Goal: Information Seeking & Learning: Check status

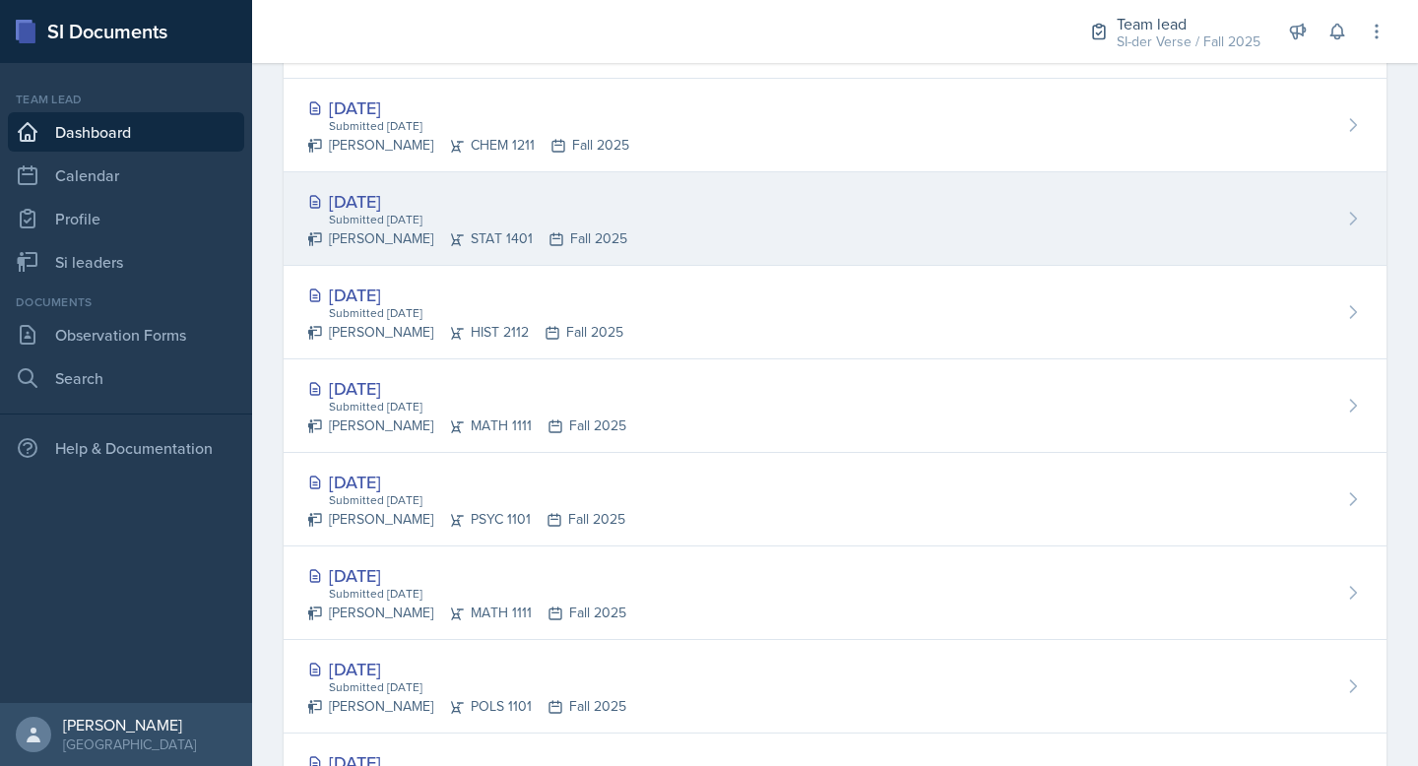
scroll to position [546, 0]
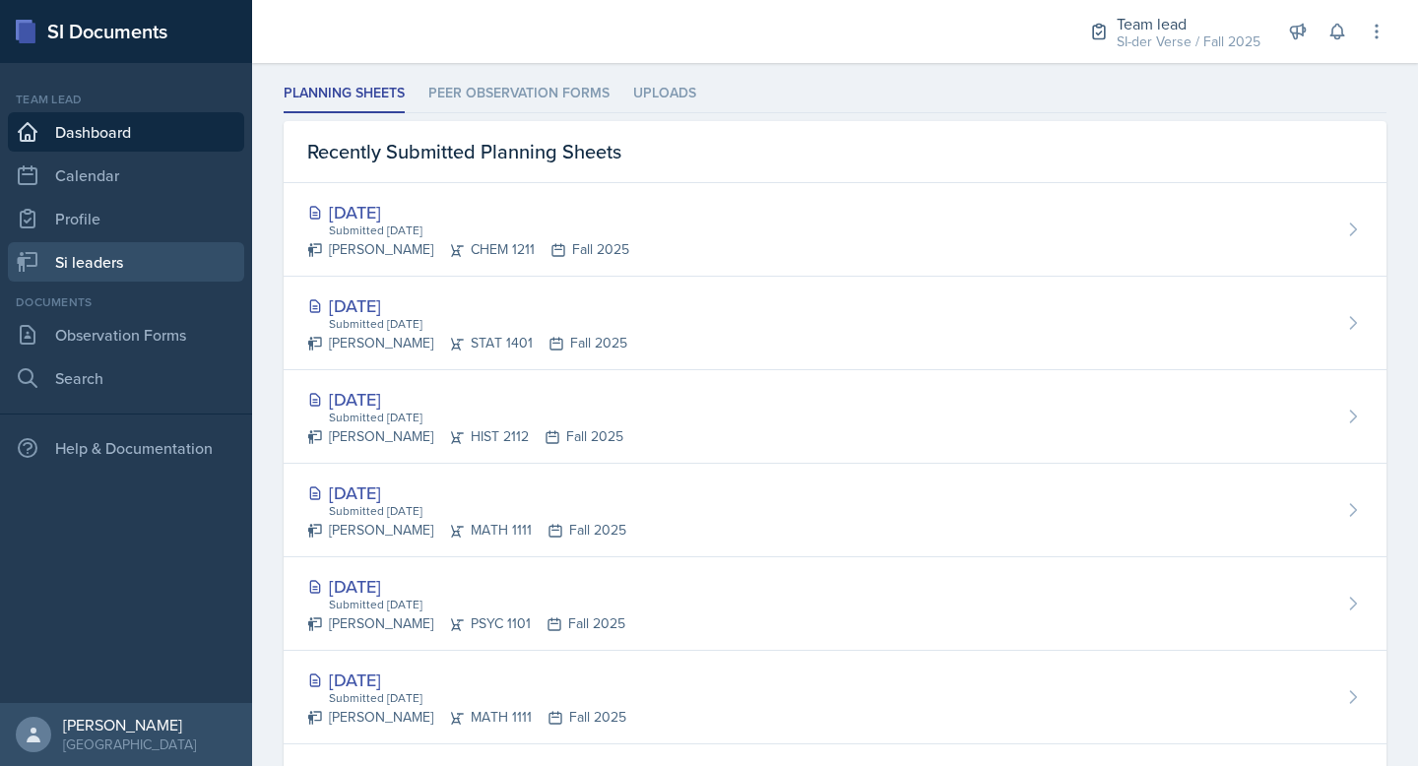
drag, startPoint x: 144, startPoint y: 267, endPoint x: 156, endPoint y: 268, distance: 11.9
click at [144, 267] on link "Si leaders" at bounding box center [126, 261] width 236 height 39
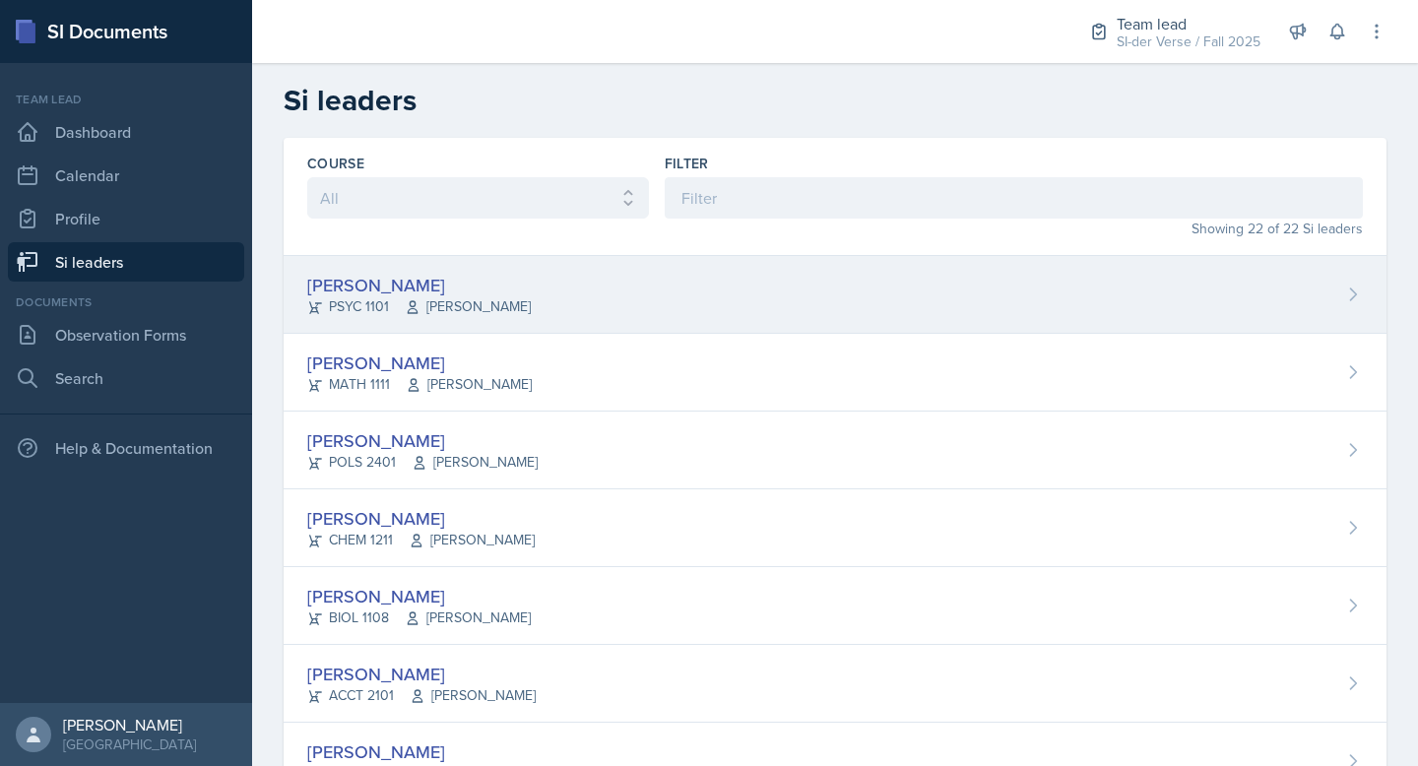
click at [548, 298] on div "[PERSON_NAME] PSYC 1101 [PERSON_NAME]" at bounding box center [835, 295] width 1103 height 78
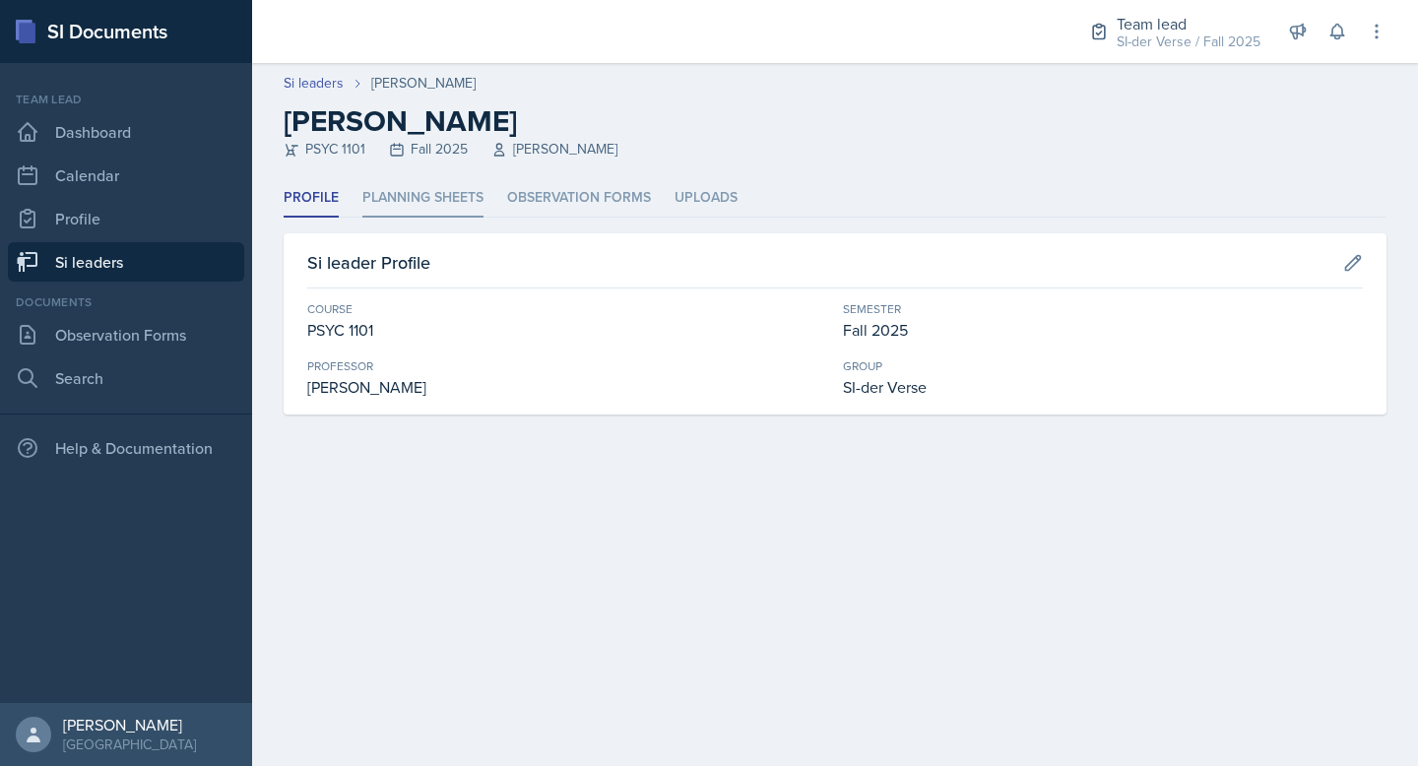
click at [435, 212] on li "Planning Sheets" at bounding box center [422, 198] width 121 height 38
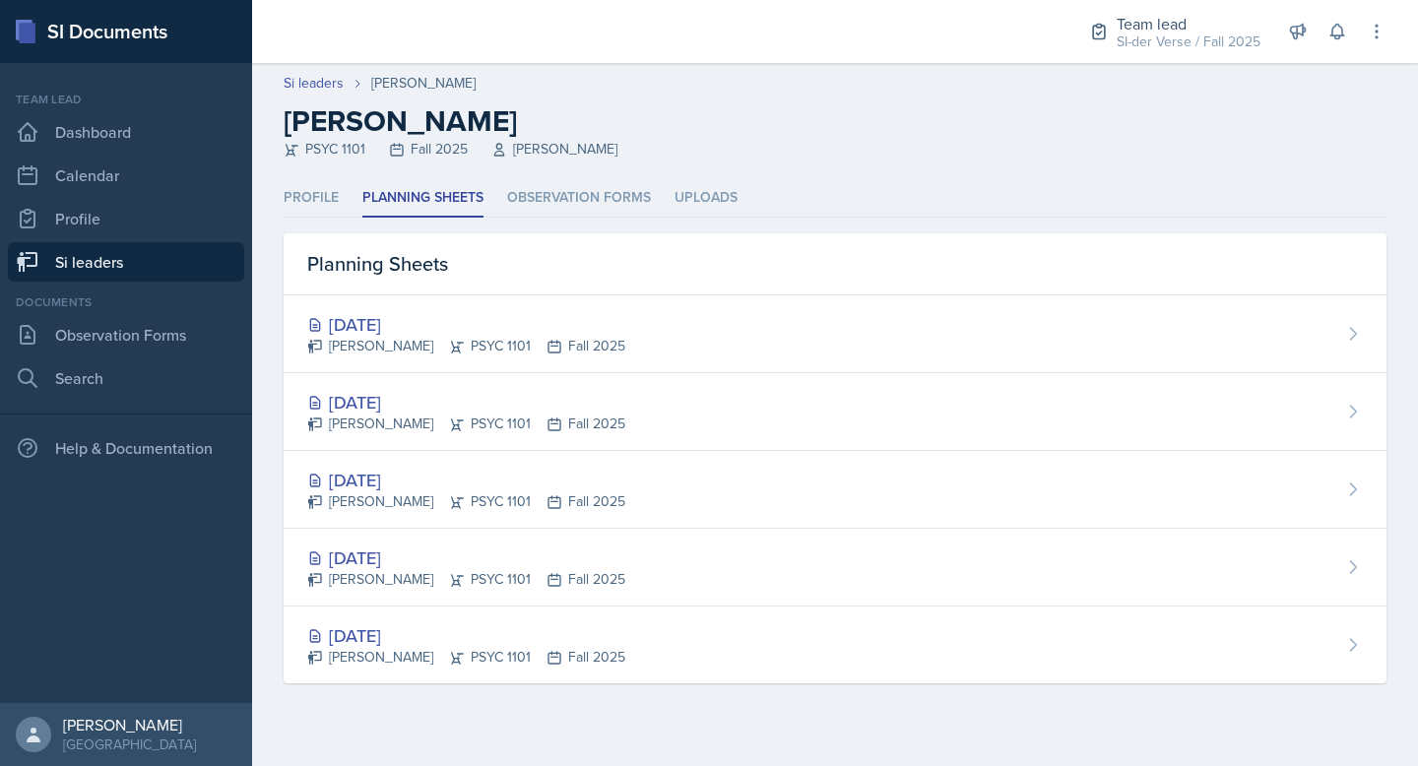
click at [592, 289] on div "Planning Sheets" at bounding box center [835, 264] width 1103 height 62
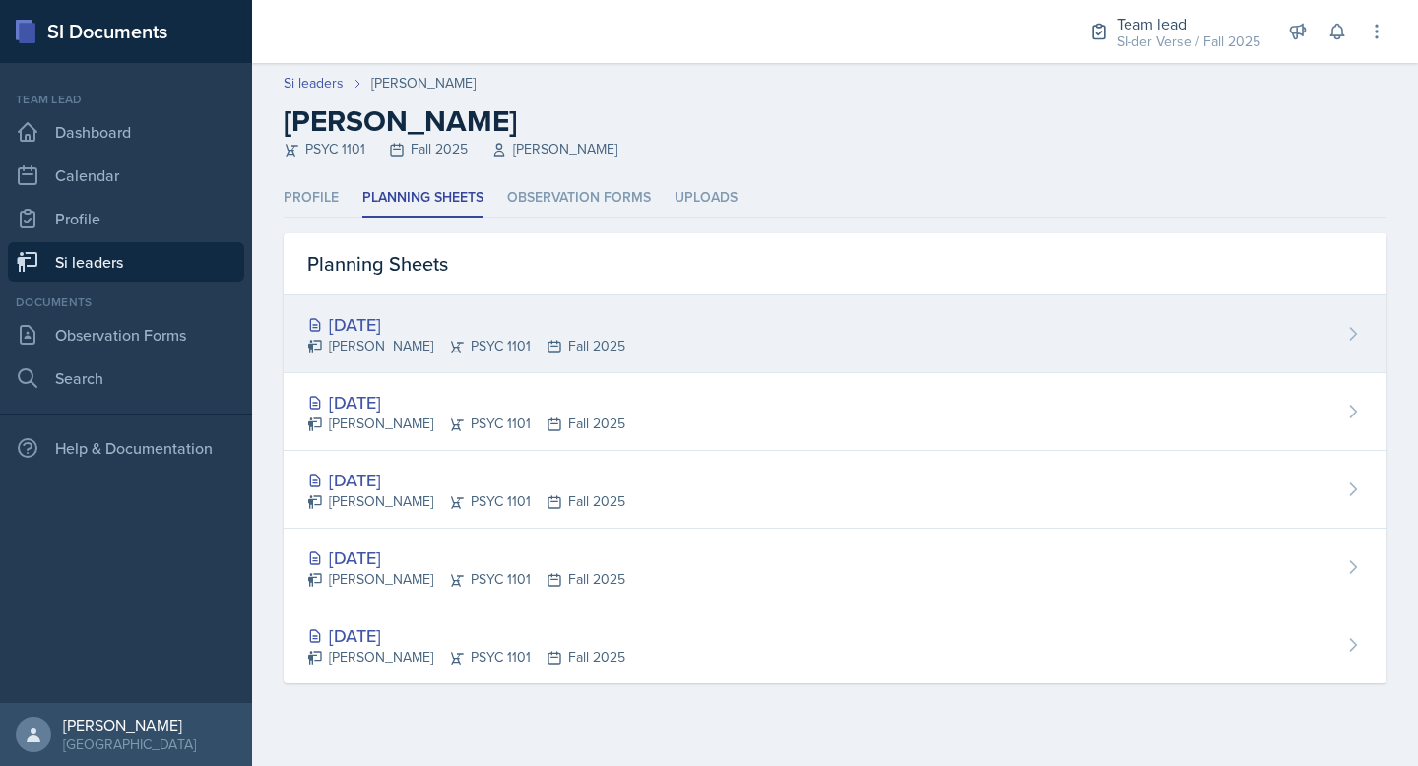
click at [541, 333] on div "[DATE]" at bounding box center [466, 324] width 318 height 27
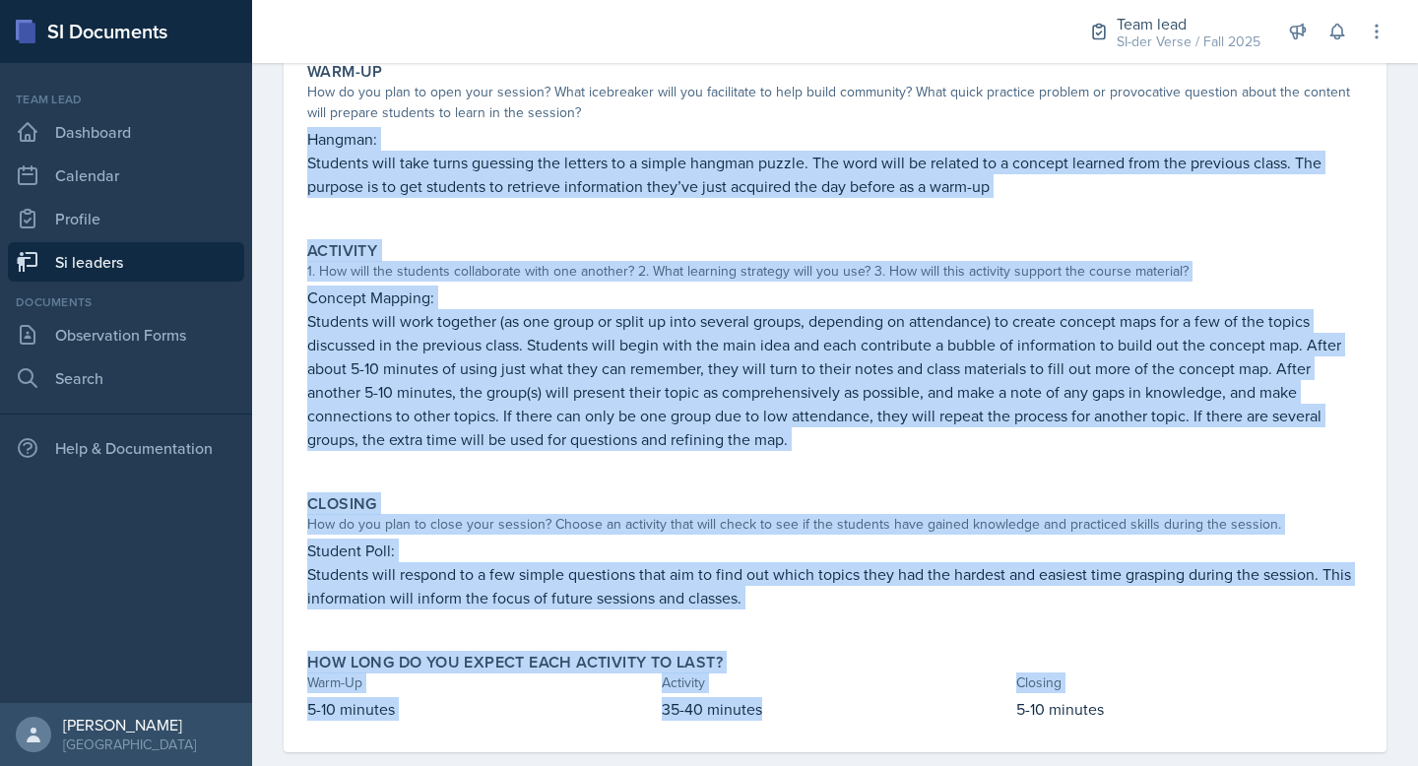
scroll to position [249, 0]
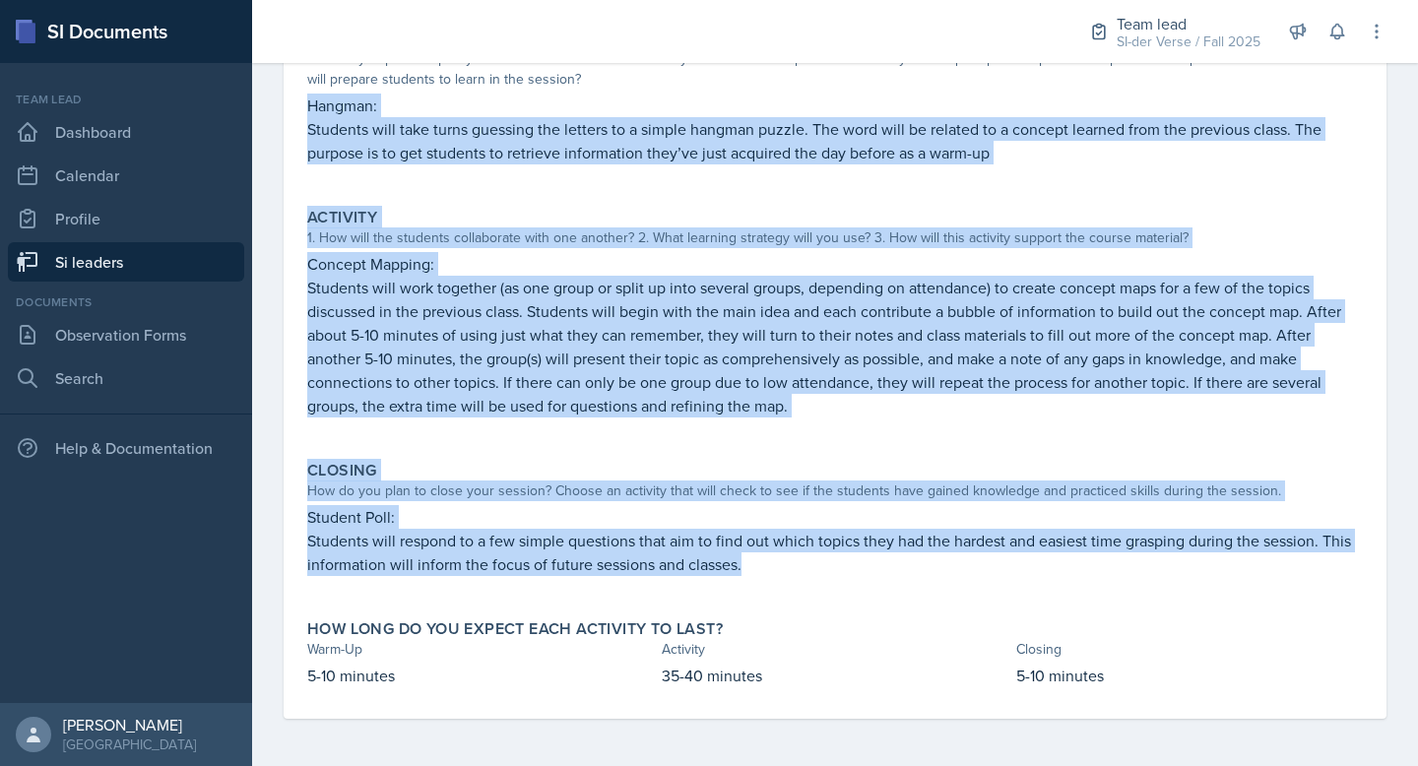
drag, startPoint x: 306, startPoint y: 351, endPoint x: 863, endPoint y: 579, distance: 601.4
click at [863, 579] on div "Warm-Up How do you plan to open your session? What icebreaker will you facilita…" at bounding box center [835, 370] width 1056 height 698
click at [582, 185] on div "Warm-Up How do you plan to open your session? What icebreaker will you facilita…" at bounding box center [834, 106] width 1071 height 171
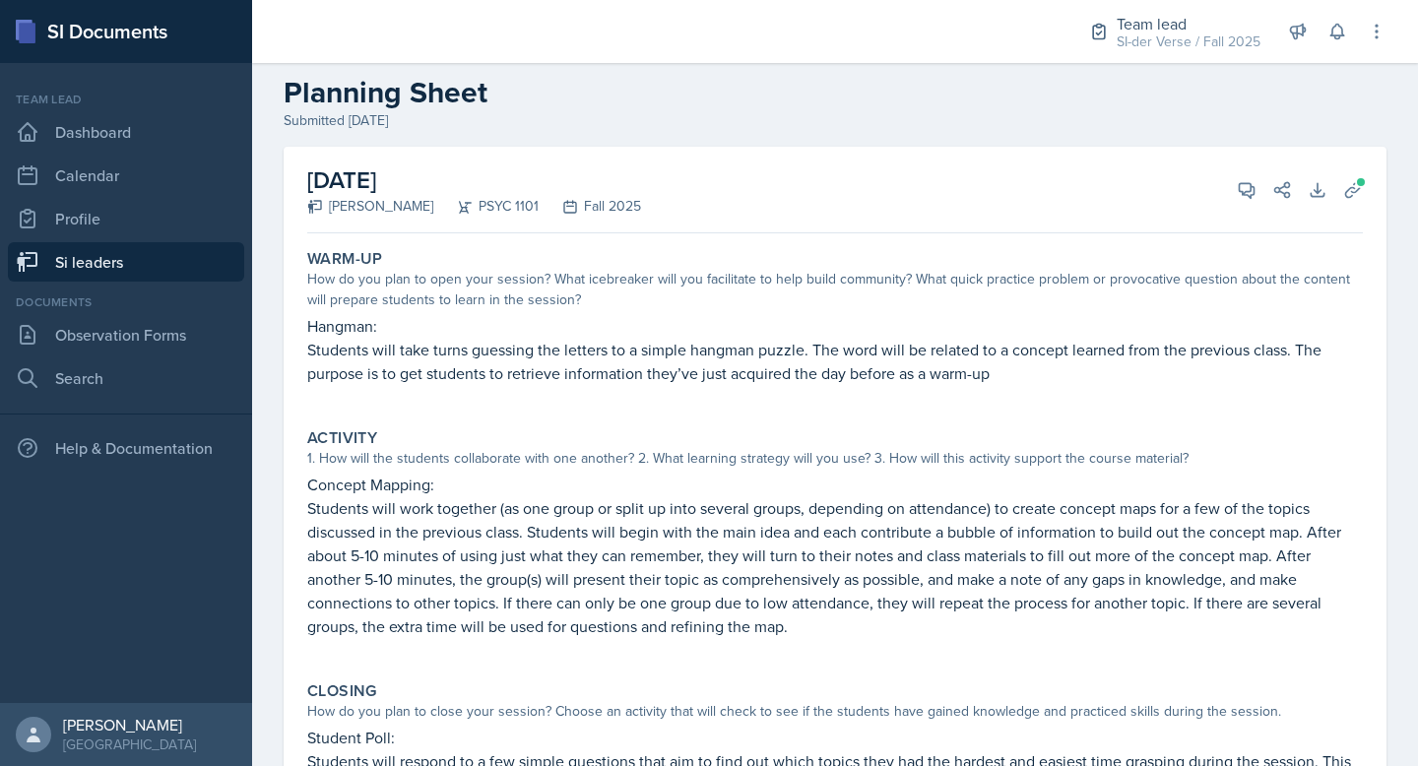
scroll to position [0, 0]
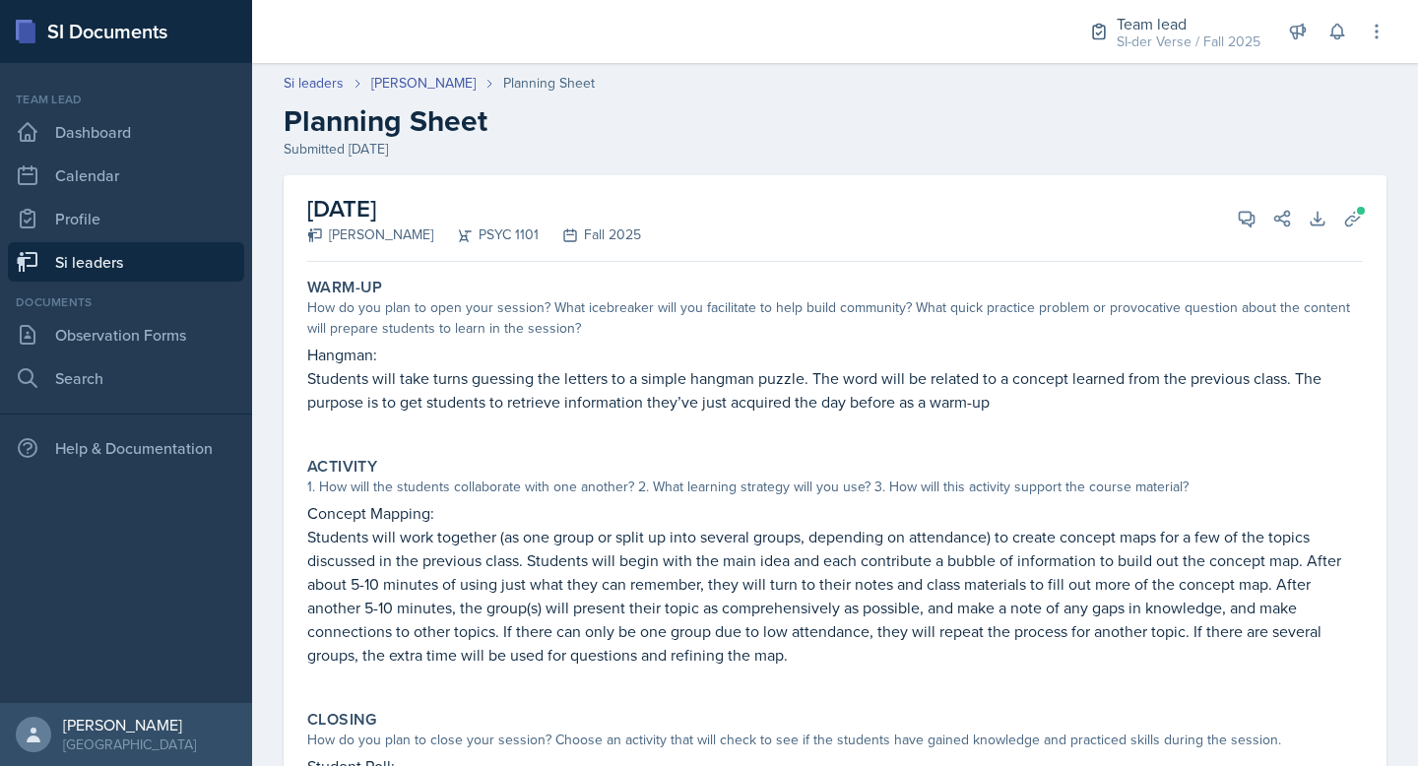
click at [116, 242] on link "Si leaders" at bounding box center [126, 261] width 236 height 39
